Goal: Complete application form

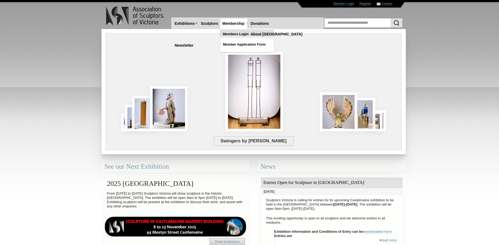
click at [236, 35] on link "Members Login" at bounding box center [246, 34] width 53 height 10
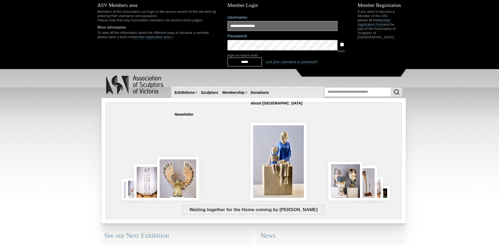
click at [243, 60] on input "*****" at bounding box center [245, 62] width 34 height 9
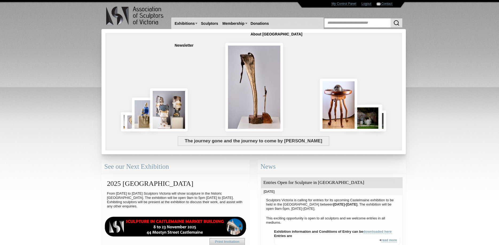
click at [356, 46] on div at bounding box center [254, 74] width 288 height 99
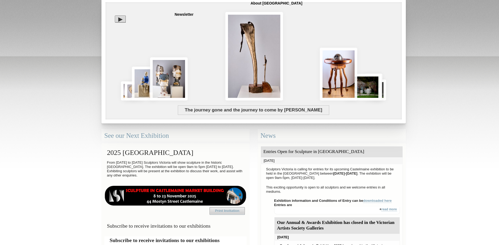
click at [422, 149] on body "Toggle navigation Association of Sculptors of Victoria Home Exhibitions Victori…" at bounding box center [249, 91] width 499 height 245
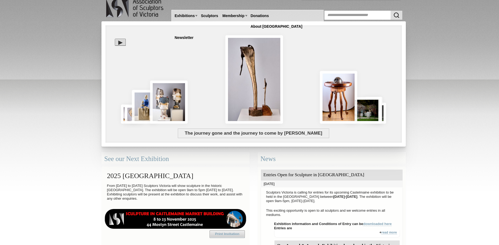
scroll to position [0, 0]
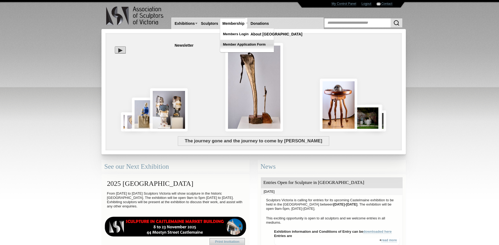
click at [238, 45] on link "Member Application Form" at bounding box center [246, 45] width 53 height 10
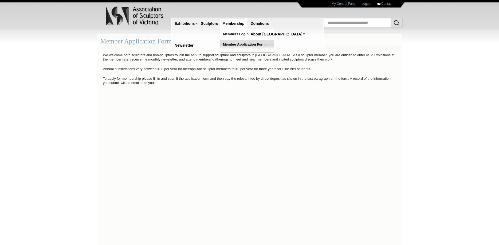
click at [236, 48] on link "Member Application Form" at bounding box center [246, 45] width 53 height 10
click at [337, 2] on link "My Control Panel" at bounding box center [344, 4] width 25 height 4
